Goal: Task Accomplishment & Management: Use online tool/utility

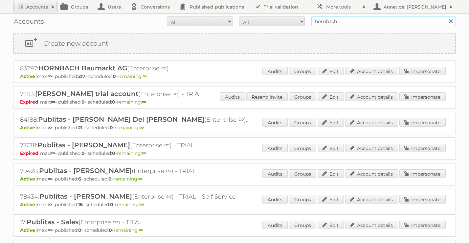
click at [345, 22] on input "hornbach" at bounding box center [383, 21] width 145 height 10
type input "[EMAIL_ADDRESS][DOMAIN_NAME]"
click at [446, 16] on input "Search" at bounding box center [451, 21] width 10 height 10
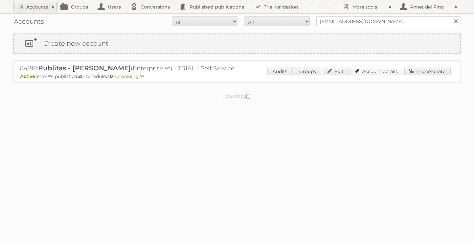
click at [373, 73] on link "Account details" at bounding box center [376, 71] width 53 height 9
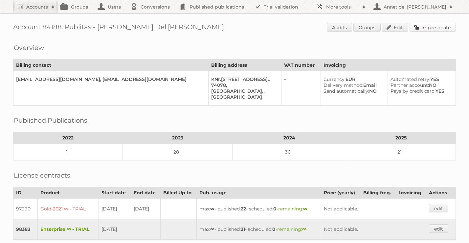
click at [446, 26] on link "Impersonate" at bounding box center [433, 27] width 46 height 9
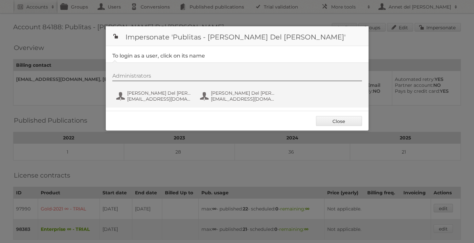
click at [124, 107] on div "Administrators Annet Del Pino annet@publitas.com Annet Del Pino annetdelpino@gm…" at bounding box center [237, 84] width 263 height 45
click at [133, 100] on span "[EMAIL_ADDRESS][DOMAIN_NAME]" at bounding box center [159, 99] width 64 height 6
